Goal: Transaction & Acquisition: Purchase product/service

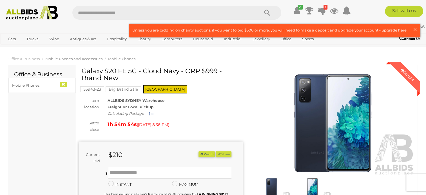
click at [70, 58] on span "Mobile Phones and Accessories" at bounding box center [73, 59] width 57 height 5
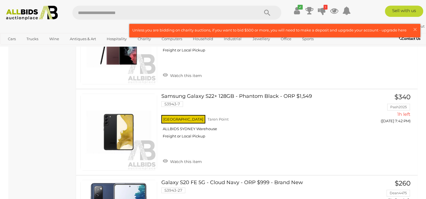
scroll to position [336, 0]
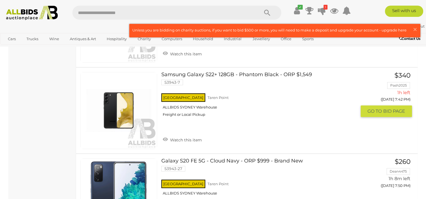
click at [209, 74] on link "Samsung Galaxy S22+ 128GB - Phantom Black - ORP $1,549 53943-7 NSW Taren Point" at bounding box center [260, 96] width 191 height 49
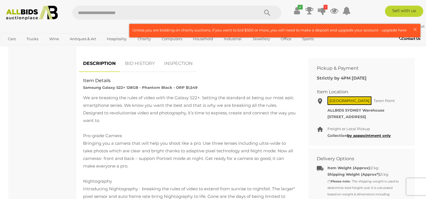
scroll to position [221, 0]
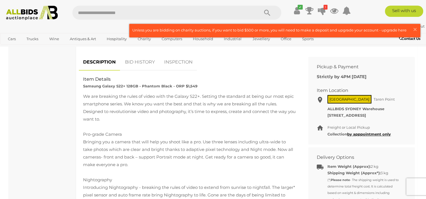
click at [139, 64] on link "BID HISTORY" at bounding box center [140, 62] width 38 height 17
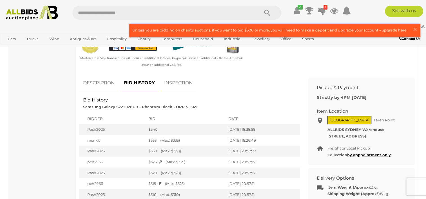
scroll to position [219, 0]
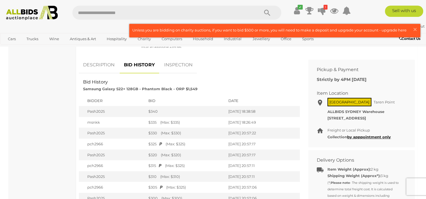
click at [174, 63] on link "INSPECTION" at bounding box center [178, 65] width 37 height 17
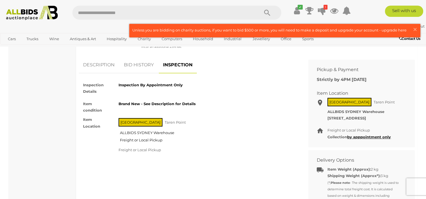
click at [97, 66] on link "DESCRIPTION" at bounding box center [99, 65] width 40 height 17
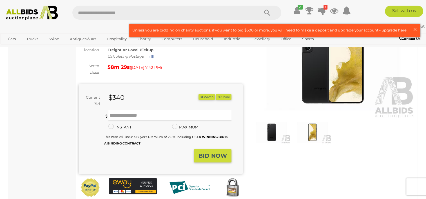
scroll to position [56, 0]
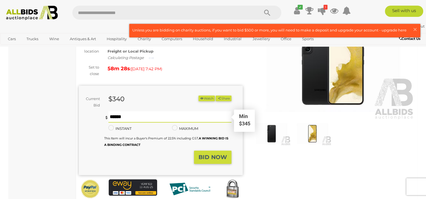
click at [156, 113] on input "text" at bounding box center [169, 116] width 123 height 11
type input "***"
click at [218, 159] on strong "BID NOW" at bounding box center [212, 157] width 28 height 7
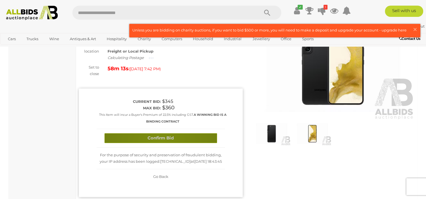
click at [161, 140] on button "Confirm Bid" at bounding box center [160, 138] width 113 height 10
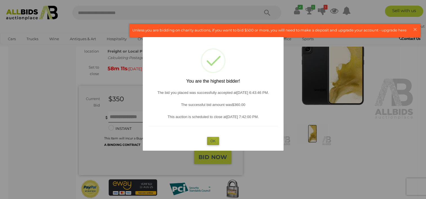
click at [214, 138] on button "OK" at bounding box center [213, 141] width 12 height 8
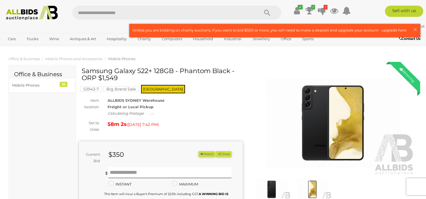
scroll to position [1, 0]
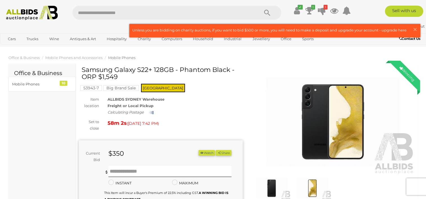
click at [336, 120] on img at bounding box center [333, 122] width 164 height 106
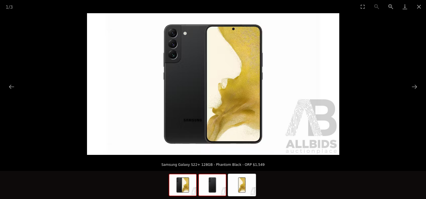
click at [209, 196] on div at bounding box center [212, 185] width 28 height 23
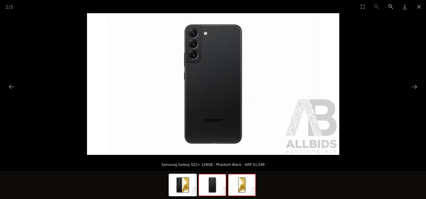
click at [245, 194] on img at bounding box center [241, 184] width 27 height 21
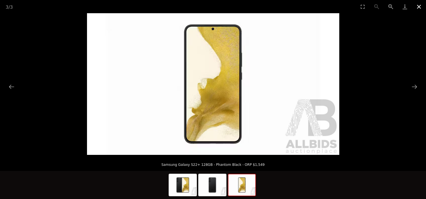
click at [420, 7] on button "Close gallery" at bounding box center [419, 6] width 14 height 13
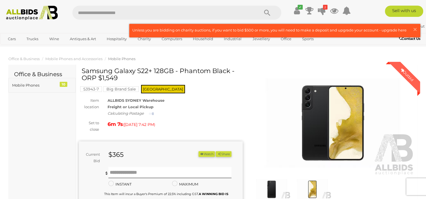
click at [35, 86] on div "Mobile Phones" at bounding box center [35, 85] width 46 height 6
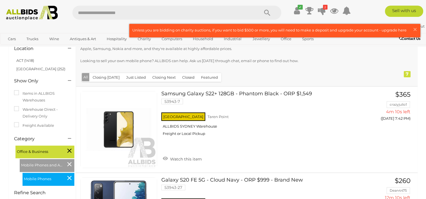
scroll to position [50, 0]
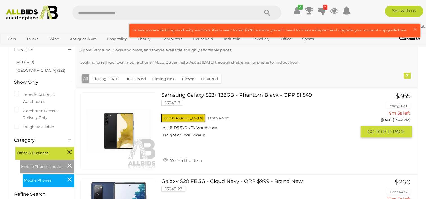
click at [218, 97] on link "Samsung Galaxy S22+ 128GB - Phantom Black - ORP $1,549 53943-7 NSW Taren Point" at bounding box center [260, 117] width 191 height 49
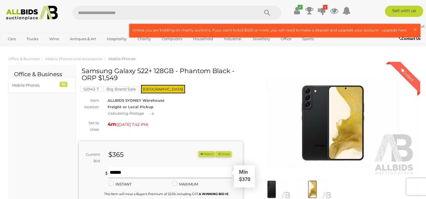
click at [150, 175] on input "text" at bounding box center [169, 172] width 123 height 11
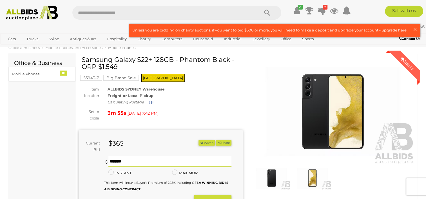
type input "***"
click at [223, 195] on div "You are not the highest bidder, please place a higher bid. *** *** Minimum bid …" at bounding box center [167, 175] width 127 height 39
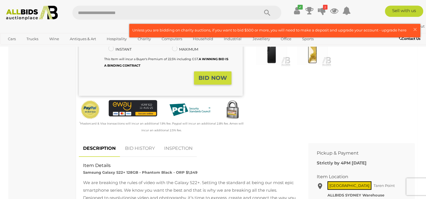
scroll to position [138, 0]
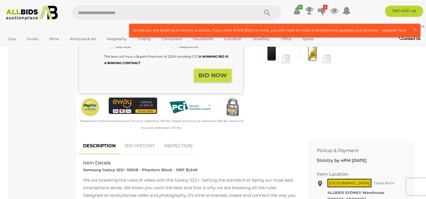
click at [218, 78] on strong "BID NOW" at bounding box center [212, 75] width 28 height 7
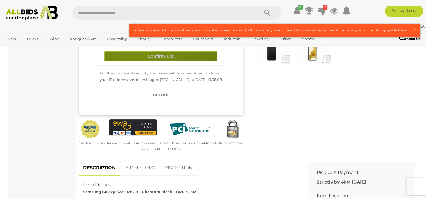
click at [136, 56] on button "Confirm Bid" at bounding box center [160, 56] width 113 height 10
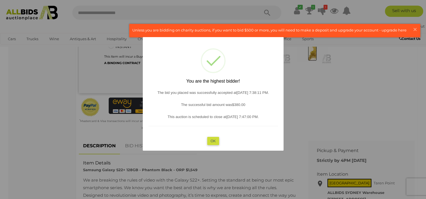
click at [212, 145] on button "OK" at bounding box center [213, 141] width 12 height 8
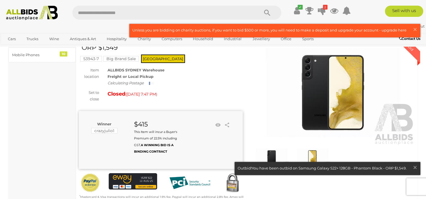
scroll to position [0, 0]
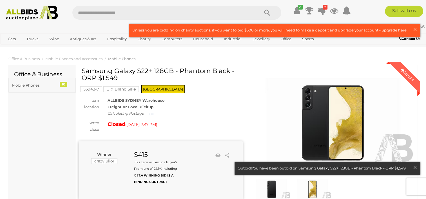
click at [61, 82] on div "10" at bounding box center [64, 84] width 8 height 5
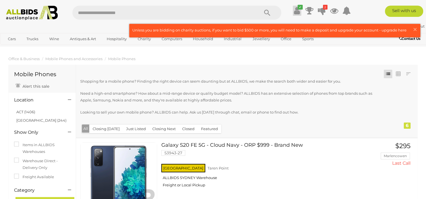
click at [298, 8] on icon "✔" at bounding box center [299, 7] width 5 height 5
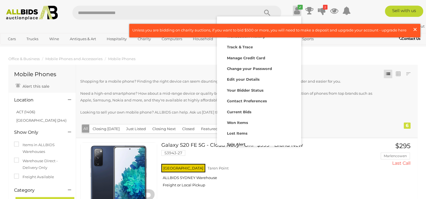
click at [416, 29] on span "×" at bounding box center [414, 29] width 5 height 11
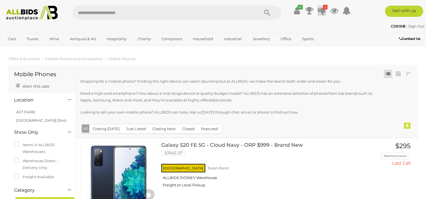
click at [325, 10] on link "2" at bounding box center [321, 11] width 8 height 10
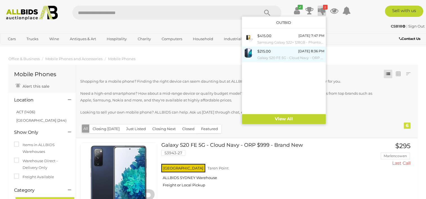
click at [265, 57] on small "Galaxy S20 FE 5G - Cloud Navy - ORP $999 - Brand New" at bounding box center [290, 58] width 67 height 6
